Goal: Information Seeking & Learning: Learn about a topic

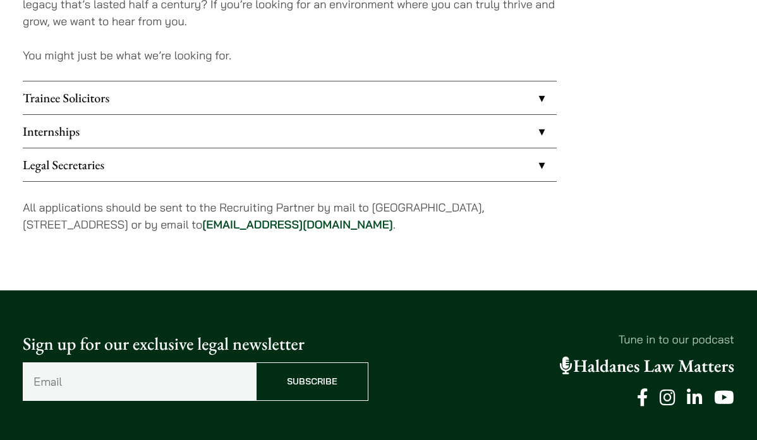
scroll to position [1103, 0]
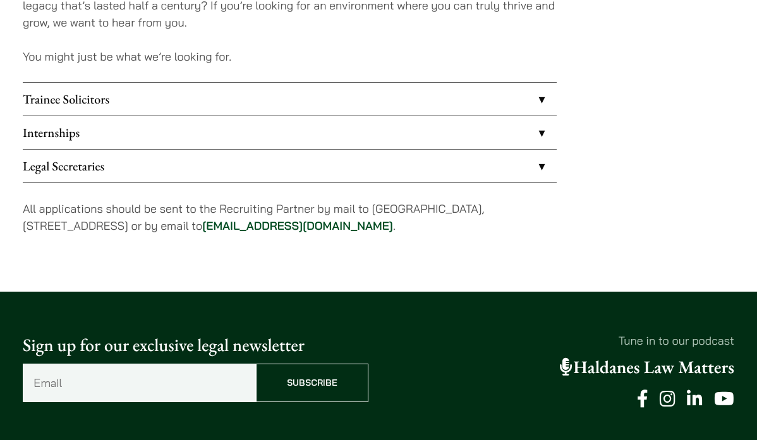
click at [273, 102] on link "Trainee Solicitors" at bounding box center [290, 99] width 534 height 33
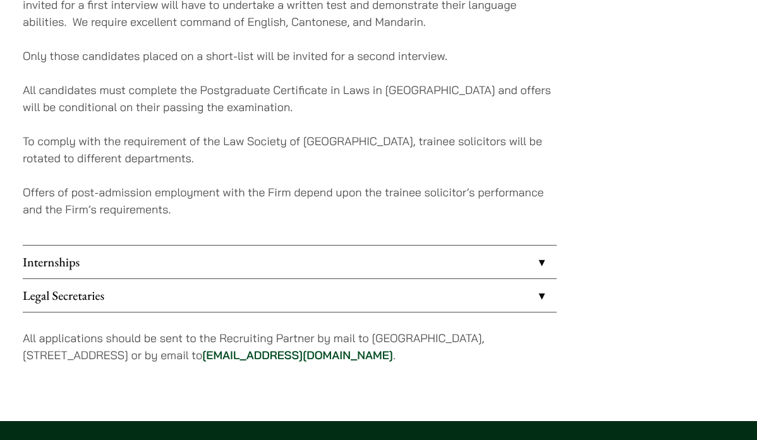
scroll to position [1293, 0]
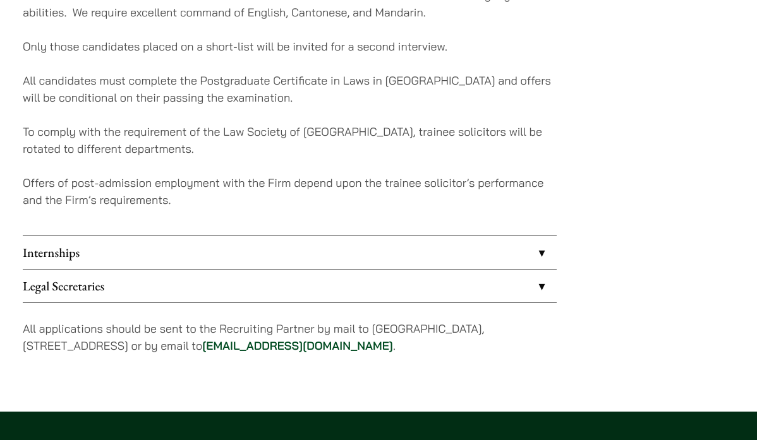
click at [251, 246] on link "Internships" at bounding box center [290, 252] width 534 height 33
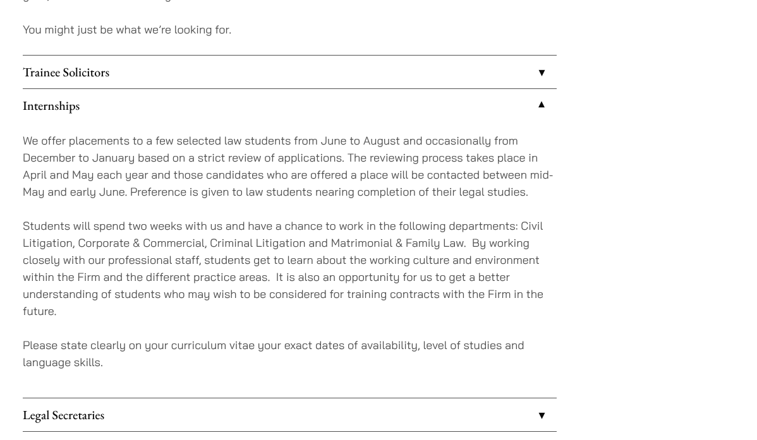
scroll to position [1121, 0]
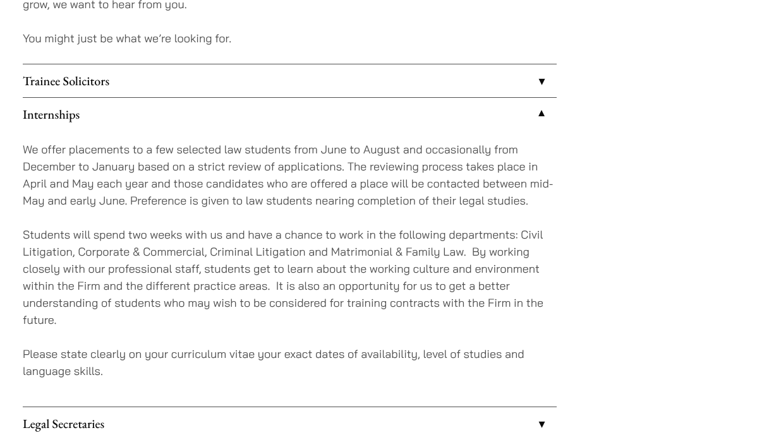
click at [282, 81] on link "Trainee Solicitors" at bounding box center [290, 80] width 534 height 33
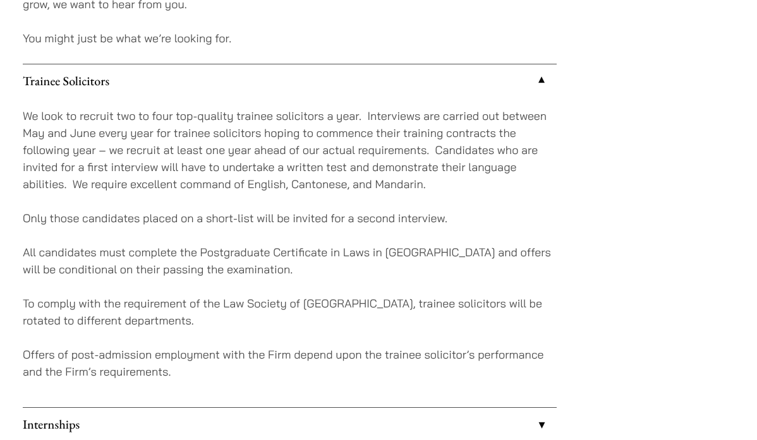
click at [282, 81] on link "Trainee Solicitors" at bounding box center [290, 80] width 534 height 33
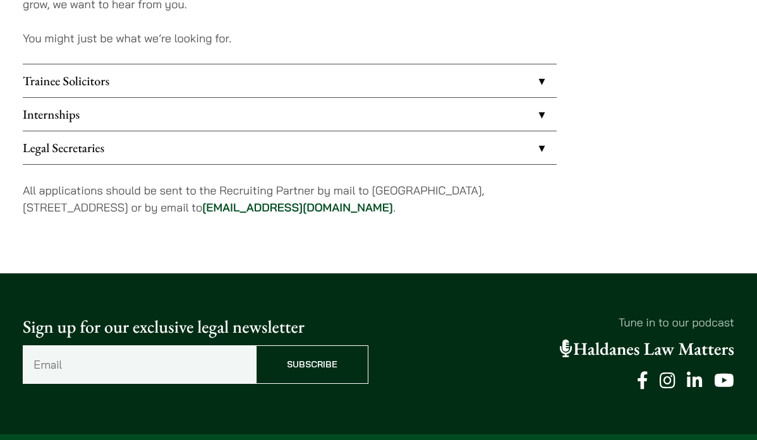
click at [474, 128] on link "Internships" at bounding box center [290, 114] width 534 height 33
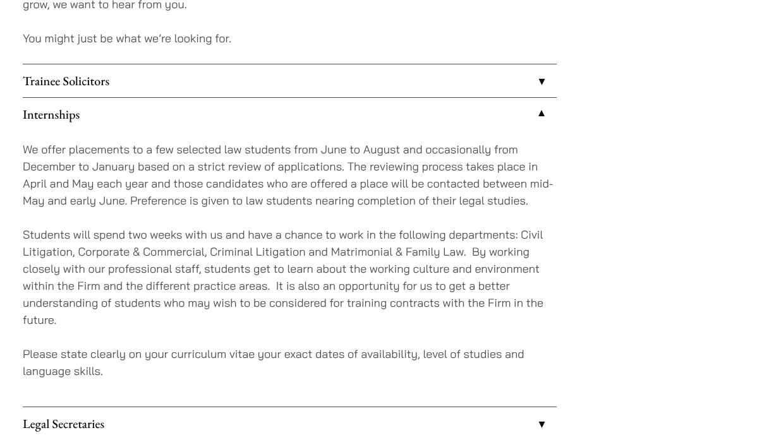
click at [474, 121] on link "Internships" at bounding box center [290, 114] width 534 height 33
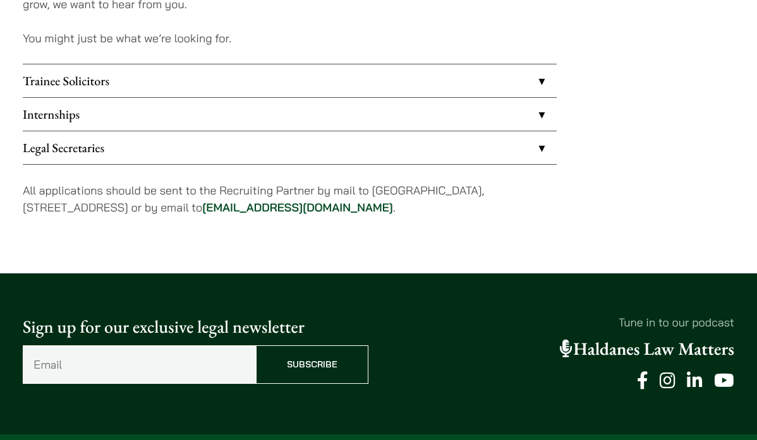
click at [462, 158] on link "Legal Secretaries" at bounding box center [290, 147] width 534 height 33
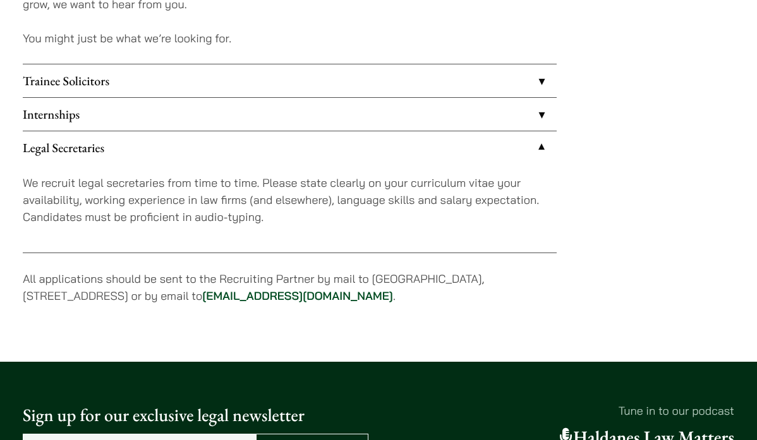
click at [464, 143] on link "Legal Secretaries" at bounding box center [290, 147] width 534 height 33
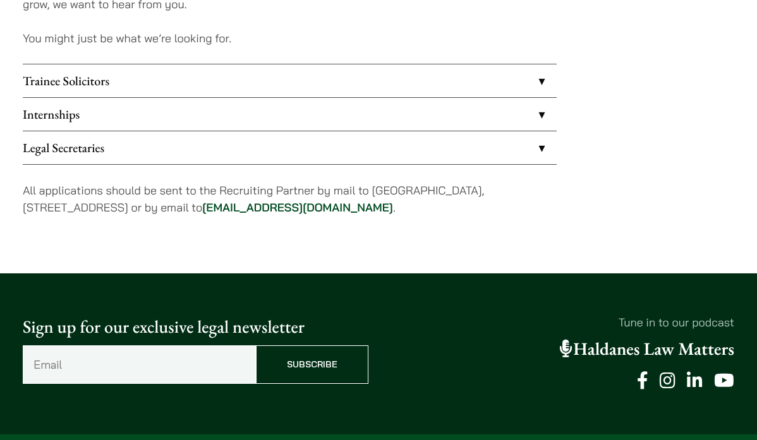
click at [464, 111] on link "Internships" at bounding box center [290, 114] width 534 height 33
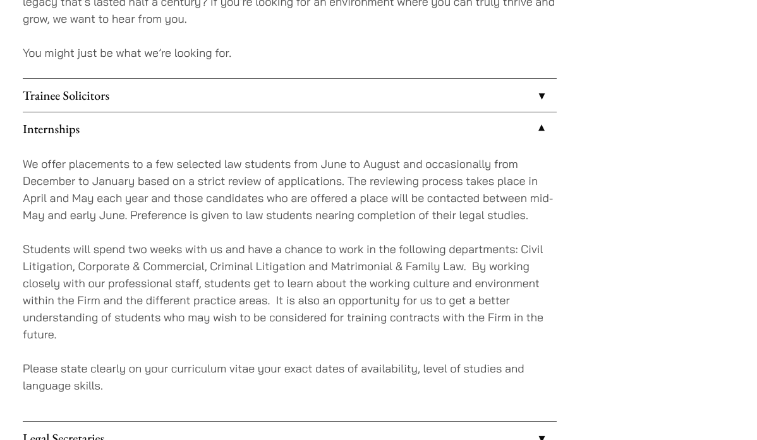
scroll to position [1100, 0]
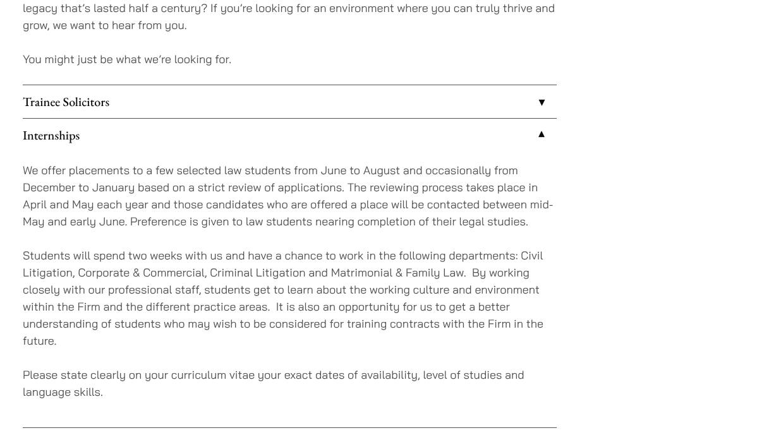
click at [457, 97] on link "Trainee Solicitors" at bounding box center [290, 101] width 534 height 33
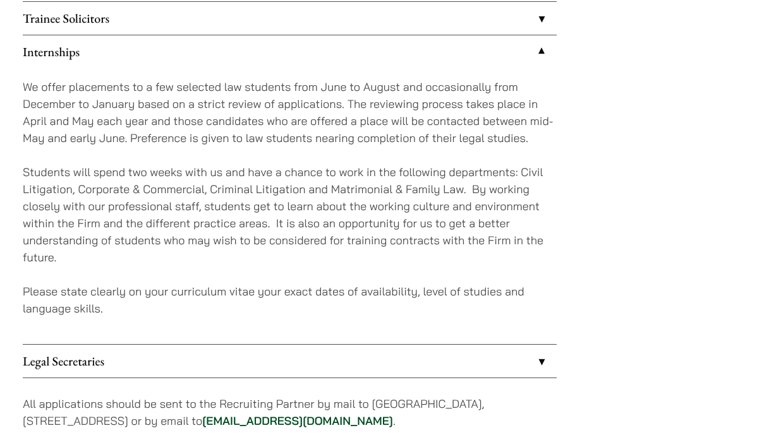
scroll to position [1184, 0]
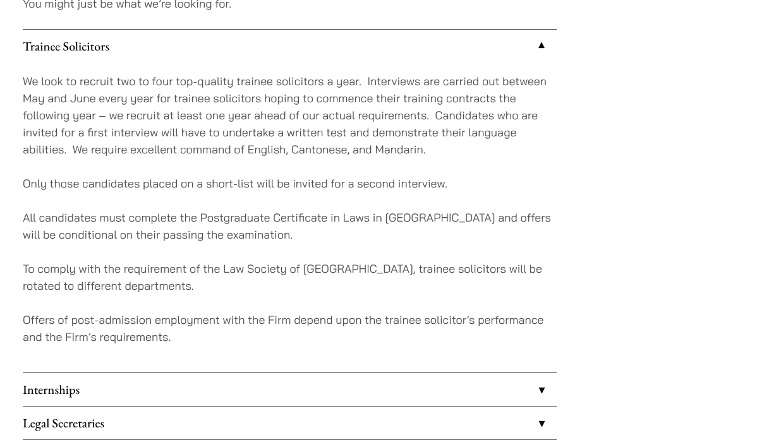
scroll to position [1161, 0]
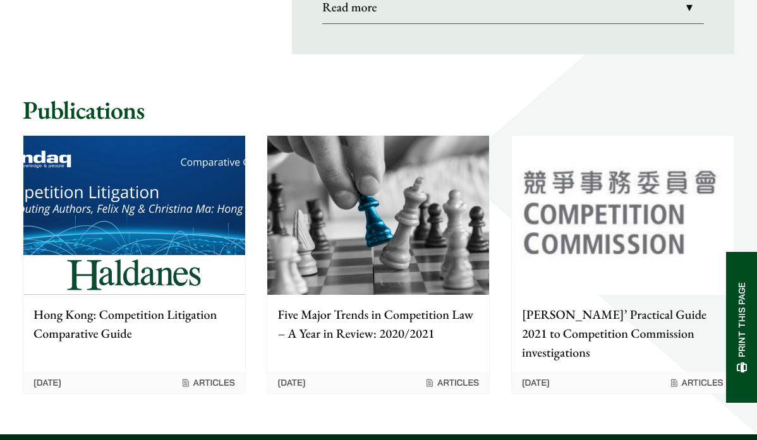
scroll to position [1449, 0]
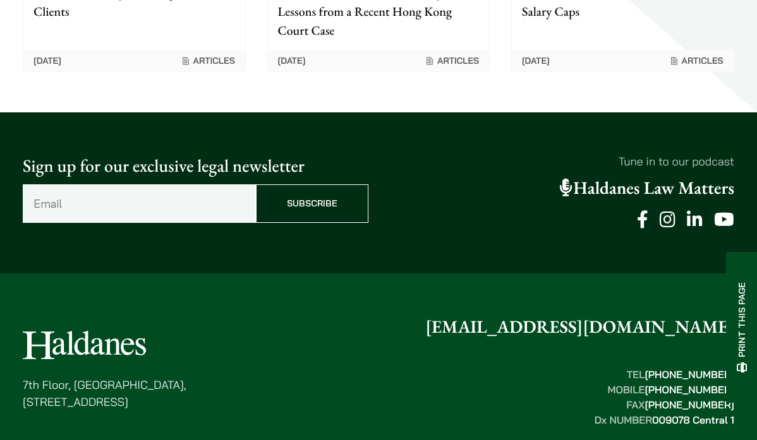
scroll to position [1235, 0]
